Goal: Transaction & Acquisition: Book appointment/travel/reservation

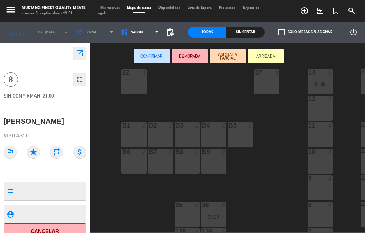
scroll to position [131, 0]
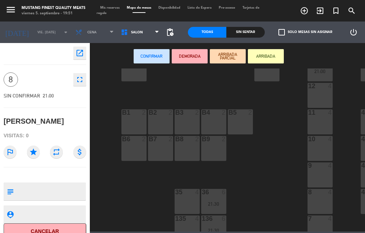
click at [212, 57] on button "ARRIBADA PARCIAL" at bounding box center [228, 56] width 36 height 14
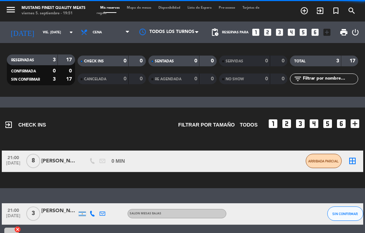
click at [144, 6] on span "Mapa de mesas" at bounding box center [139, 7] width 32 height 3
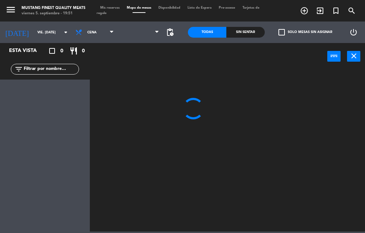
click at [337, 13] on icon "turned_in_not" at bounding box center [335, 10] width 9 height 9
click at [334, 13] on div "Opciones de espacio check_box_outline_blank CERRAR TODO EL RESTAURANTE check_bo…" at bounding box center [299, 136] width 117 height 259
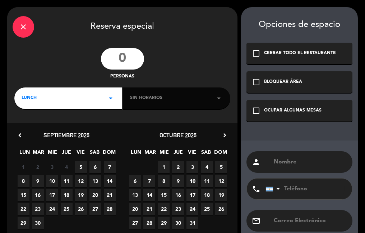
click at [128, 62] on input "number" at bounding box center [122, 59] width 43 height 22
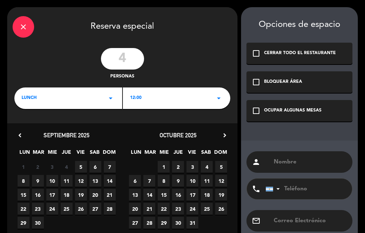
type input "4"
click at [88, 95] on div "LUNCH arrow_drop_down" at bounding box center [68, 99] width 108 height 22
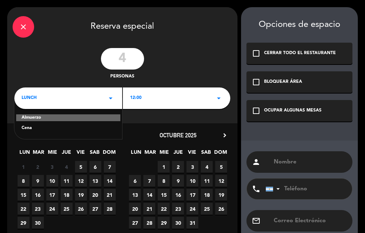
click at [55, 128] on div "Cena" at bounding box center [68, 128] width 93 height 7
click at [152, 99] on div "12:00 arrow_drop_down" at bounding box center [177, 99] width 108 height 22
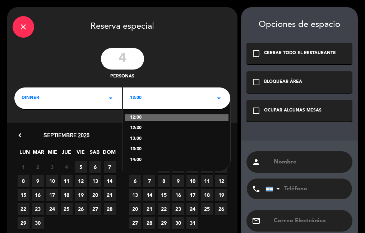
click at [80, 165] on span "5" at bounding box center [81, 167] width 12 height 12
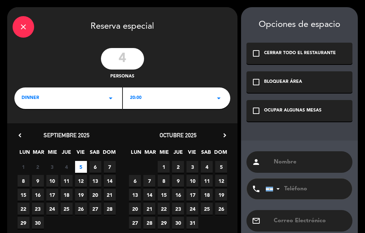
click at [179, 97] on div "20:00 arrow_drop_down" at bounding box center [177, 99] width 108 height 22
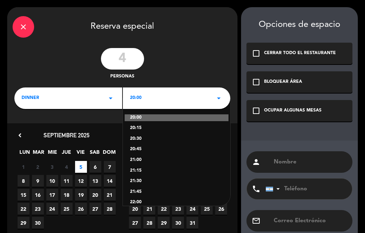
click at [147, 204] on div "22:00" at bounding box center [176, 202] width 93 height 7
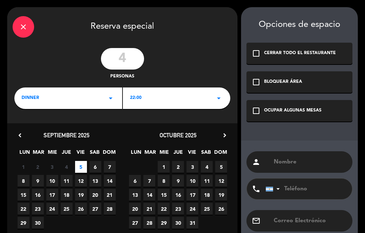
click at [285, 111] on div "OCUPAR ALGUNAS MESAS" at bounding box center [292, 110] width 57 height 7
click at [277, 165] on input "text" at bounding box center [310, 162] width 74 height 10
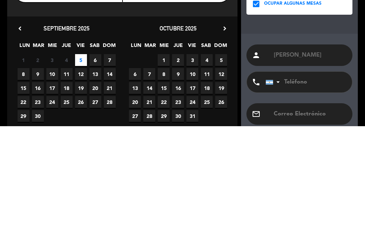
type input "[PERSON_NAME]"
click at [292, 138] on div "Opciones de espacio check_box_outline_blank CERRAR TODO EL RESTAURANTE check_bo…" at bounding box center [299, 136] width 117 height 259
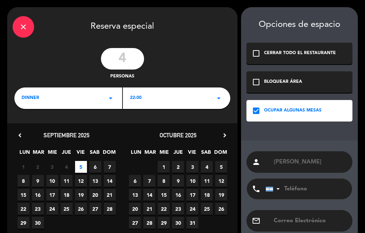
scroll to position [40, 0]
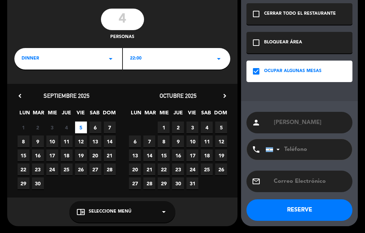
click at [262, 208] on button "RESERVE" at bounding box center [299, 211] width 106 height 22
